Goal: Transaction & Acquisition: Download file/media

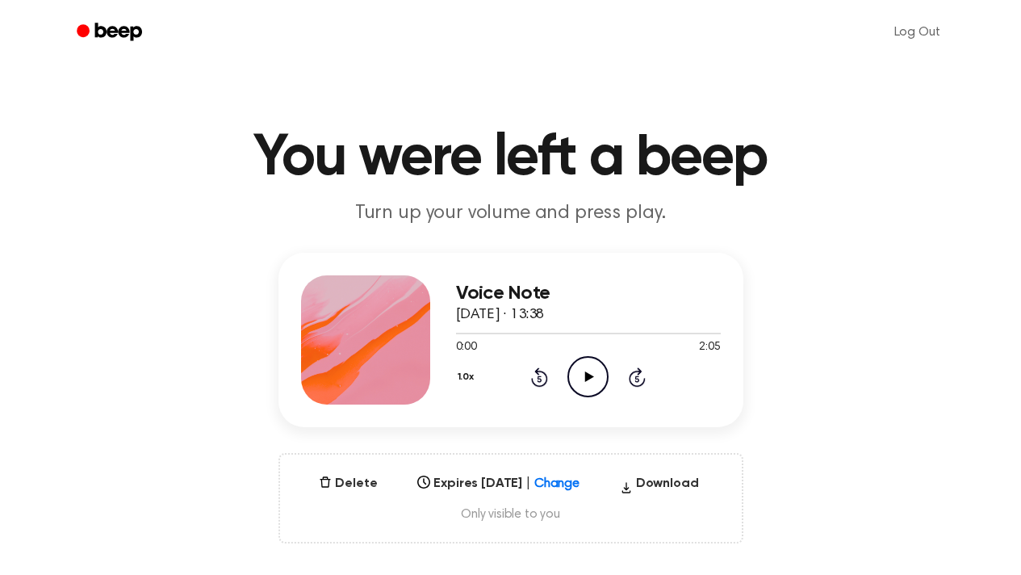
click at [841, 399] on div "Voice Note [DATE] · 13:38 0:00 2:05 Your browser does not support the [object O…" at bounding box center [510, 398] width 982 height 291
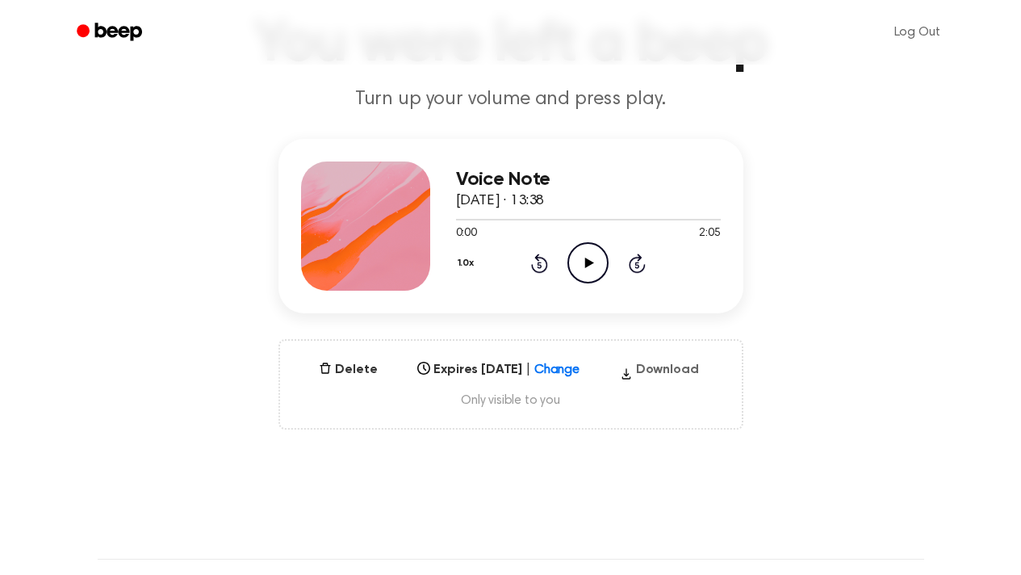
click at [680, 370] on button "Download" at bounding box center [659, 373] width 92 height 26
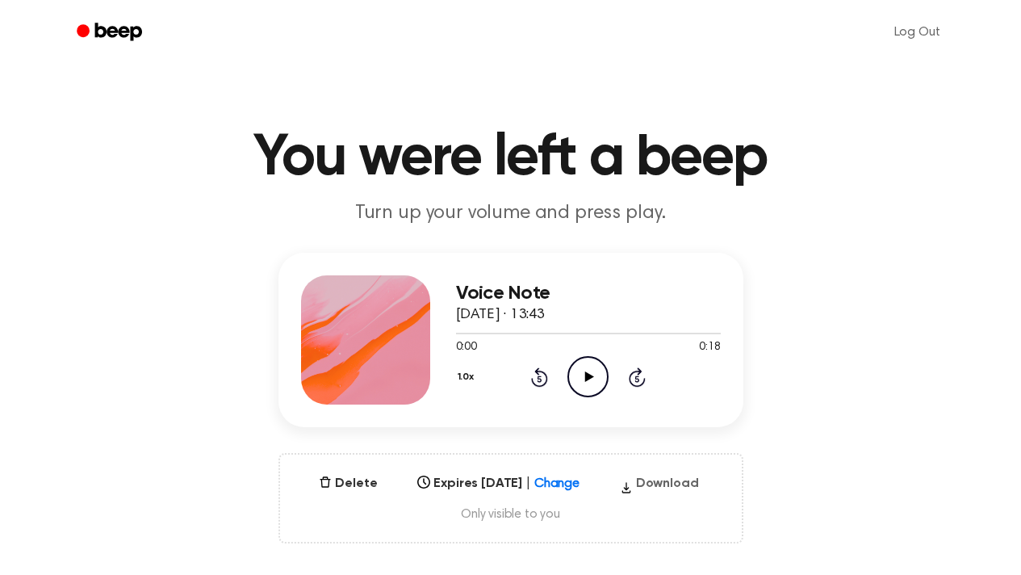
click at [657, 484] on button "Download" at bounding box center [659, 487] width 92 height 26
